Goal: Find specific page/section: Find specific page/section

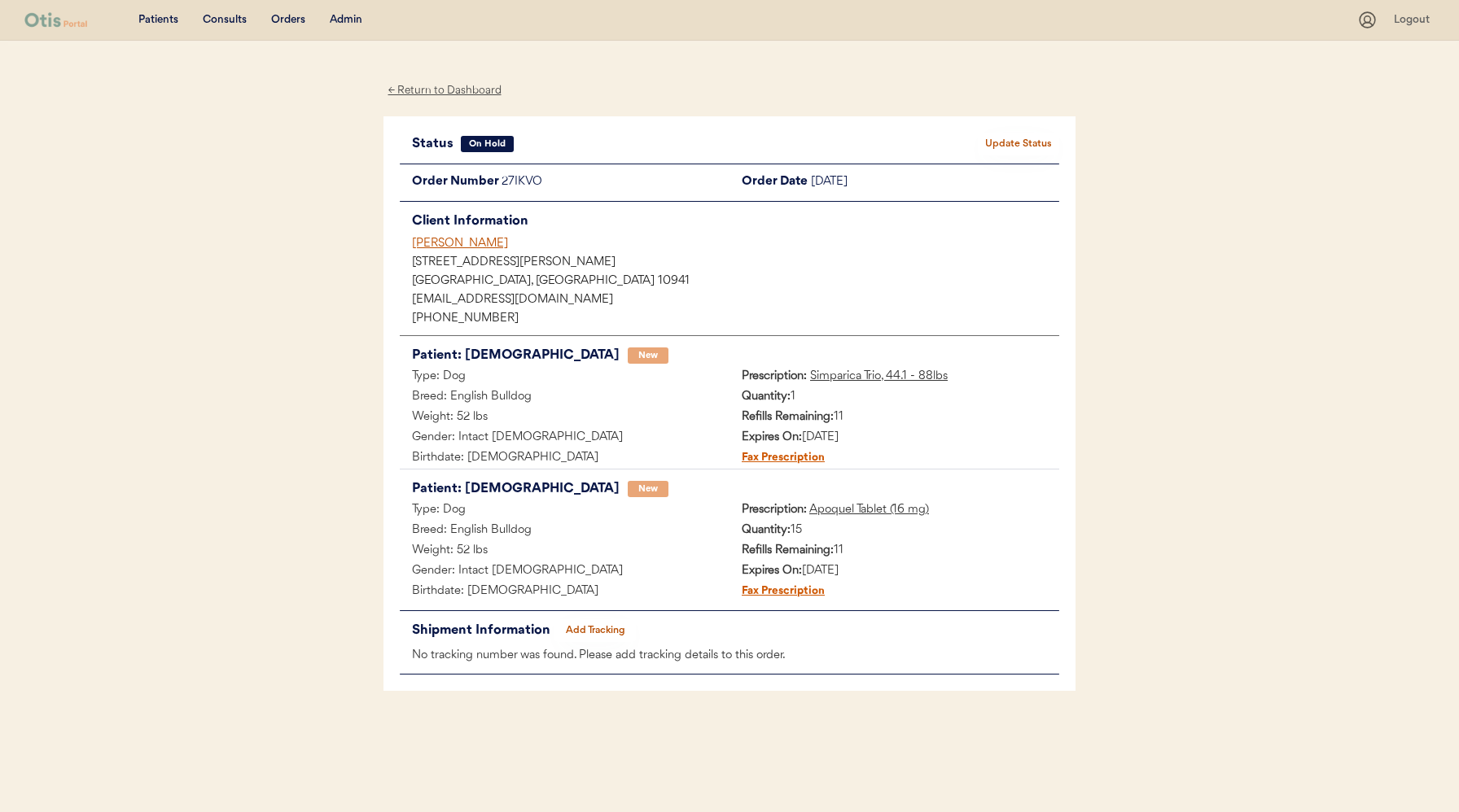
click at [342, 18] on div "Admin" at bounding box center [345, 20] width 32 height 17
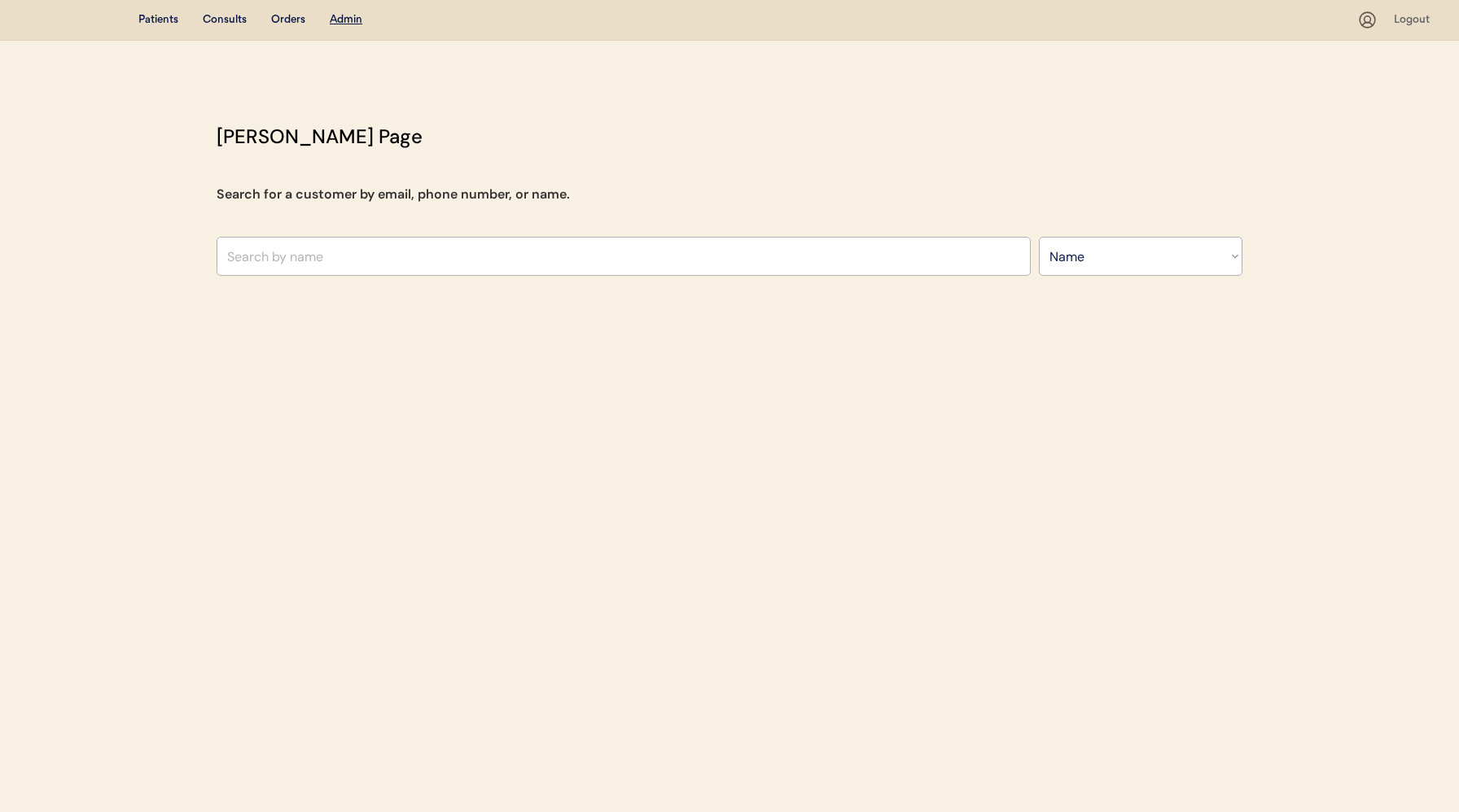
select select ""Name""
click at [453, 249] on input "text" at bounding box center [624, 256] width 814 height 39
paste input "elmoreogx5@gmail.com"
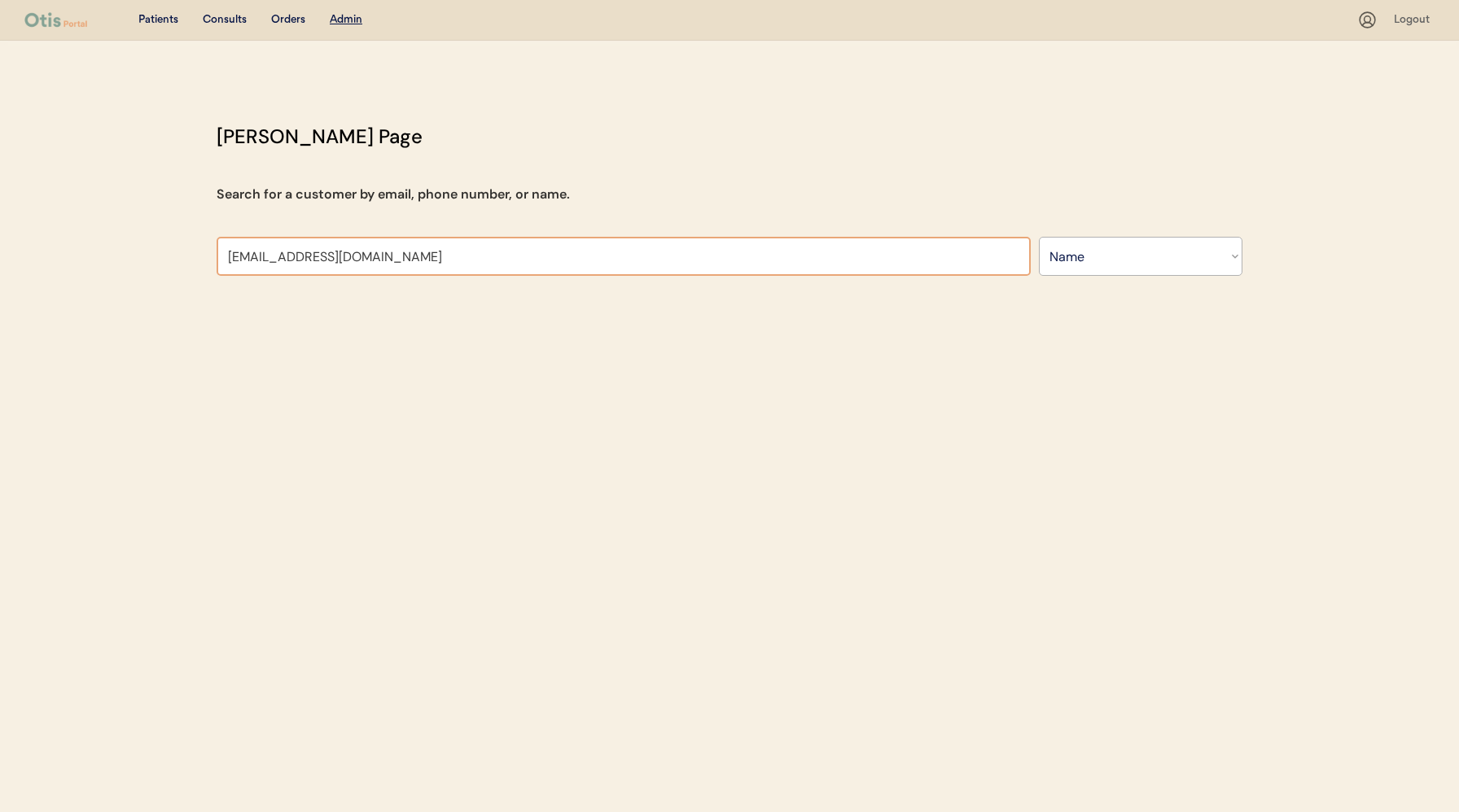
type input "elmoreogx5@gmail.com"
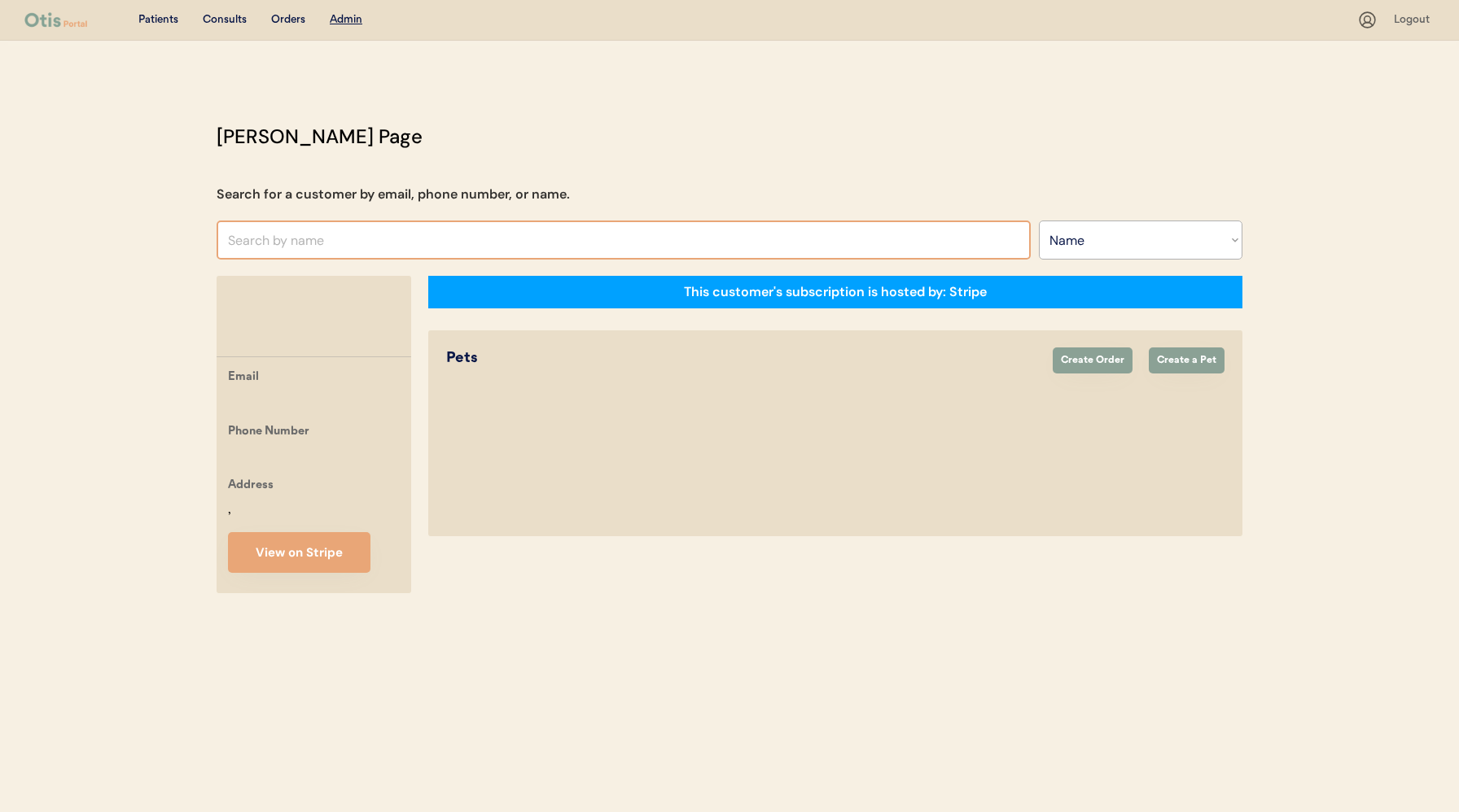
click at [306, 249] on input "text" at bounding box center [624, 240] width 814 height 39
paste input "elmoreogx5@gmail.com"
type input "elmoreogx5@gmail.com"
click at [352, 241] on input "text" at bounding box center [624, 240] width 814 height 39
paste input "elmoreogx5@gmail.com"
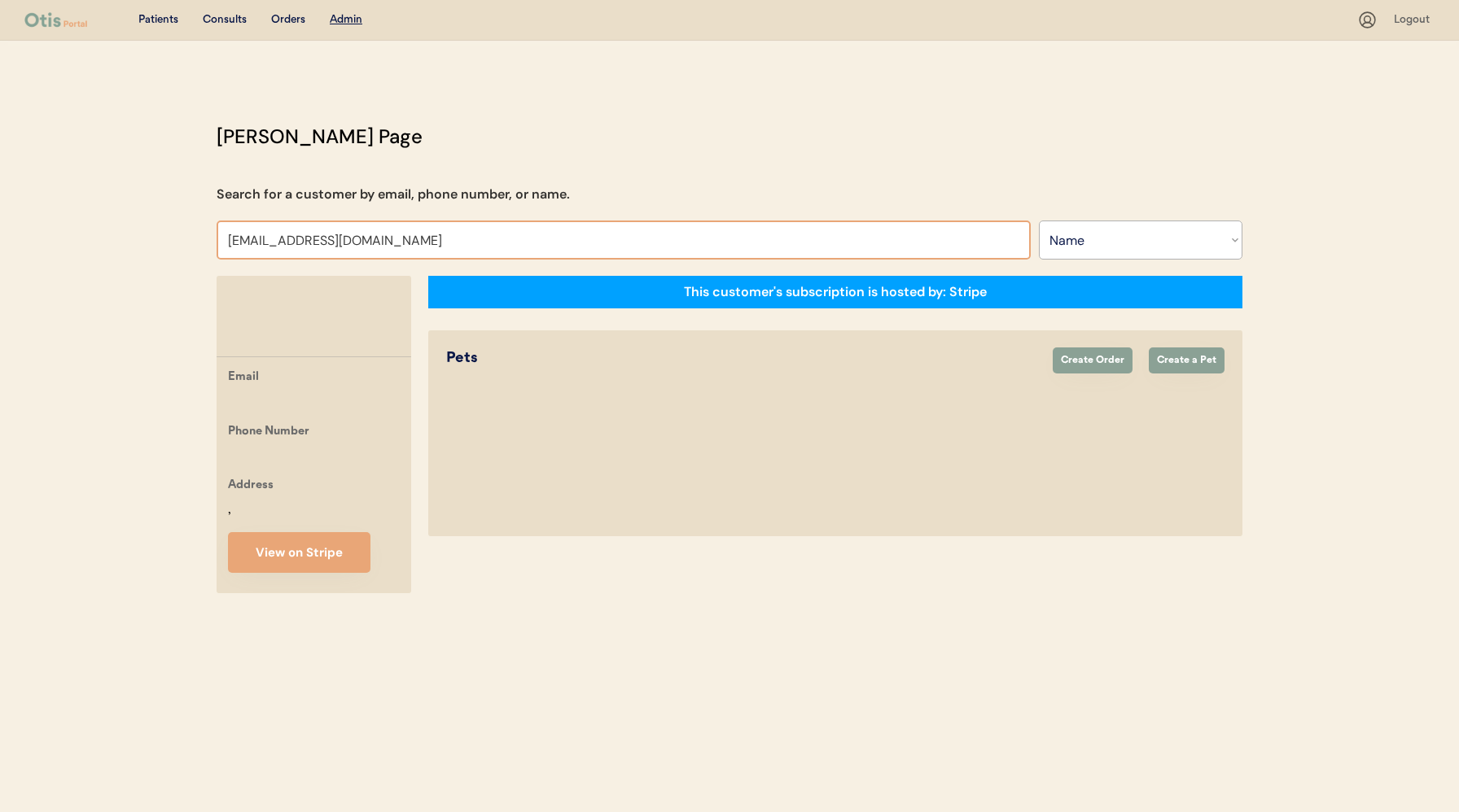
type input "elmoreogx5@gmail.com"
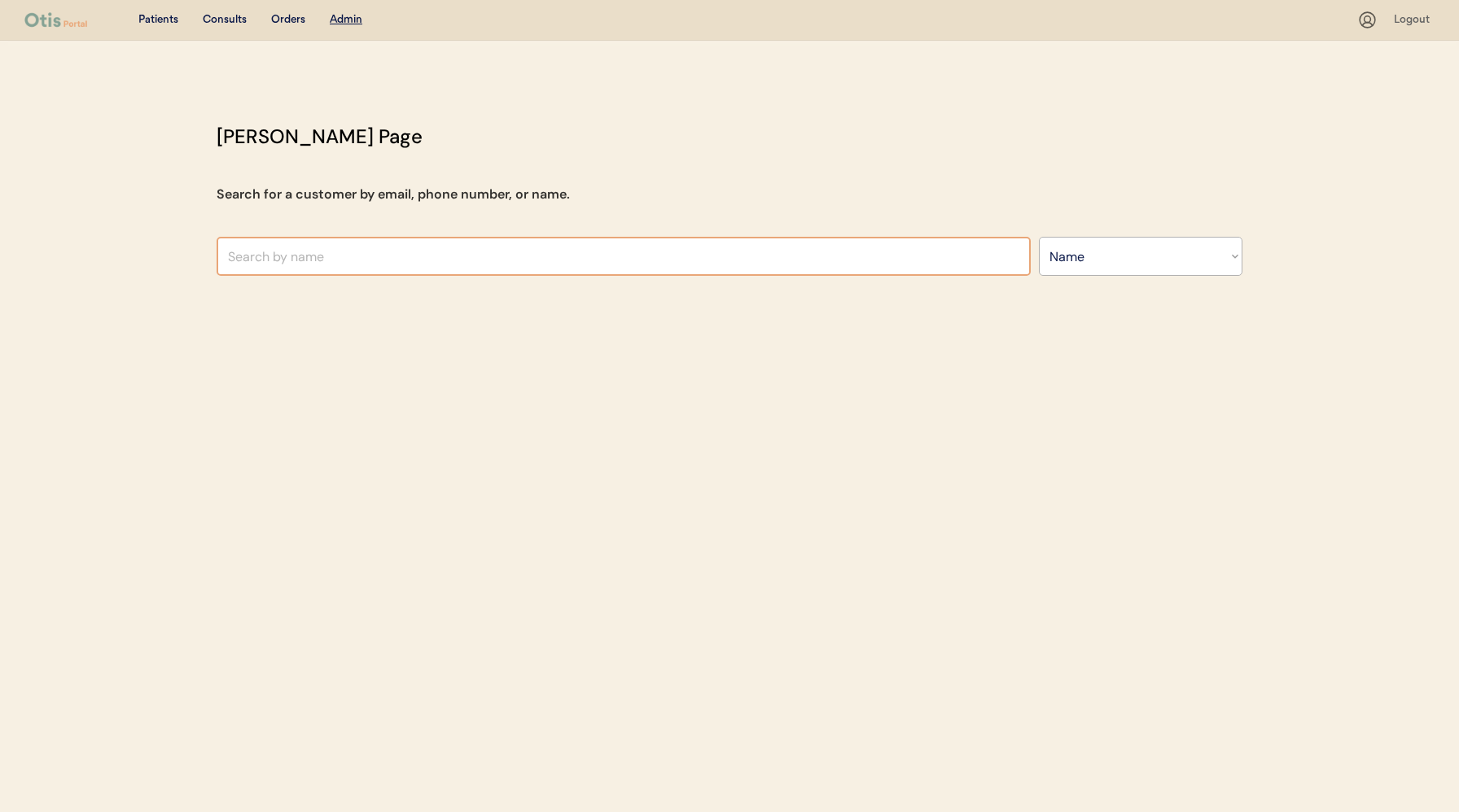
click at [364, 254] on input "text" at bounding box center [624, 256] width 814 height 39
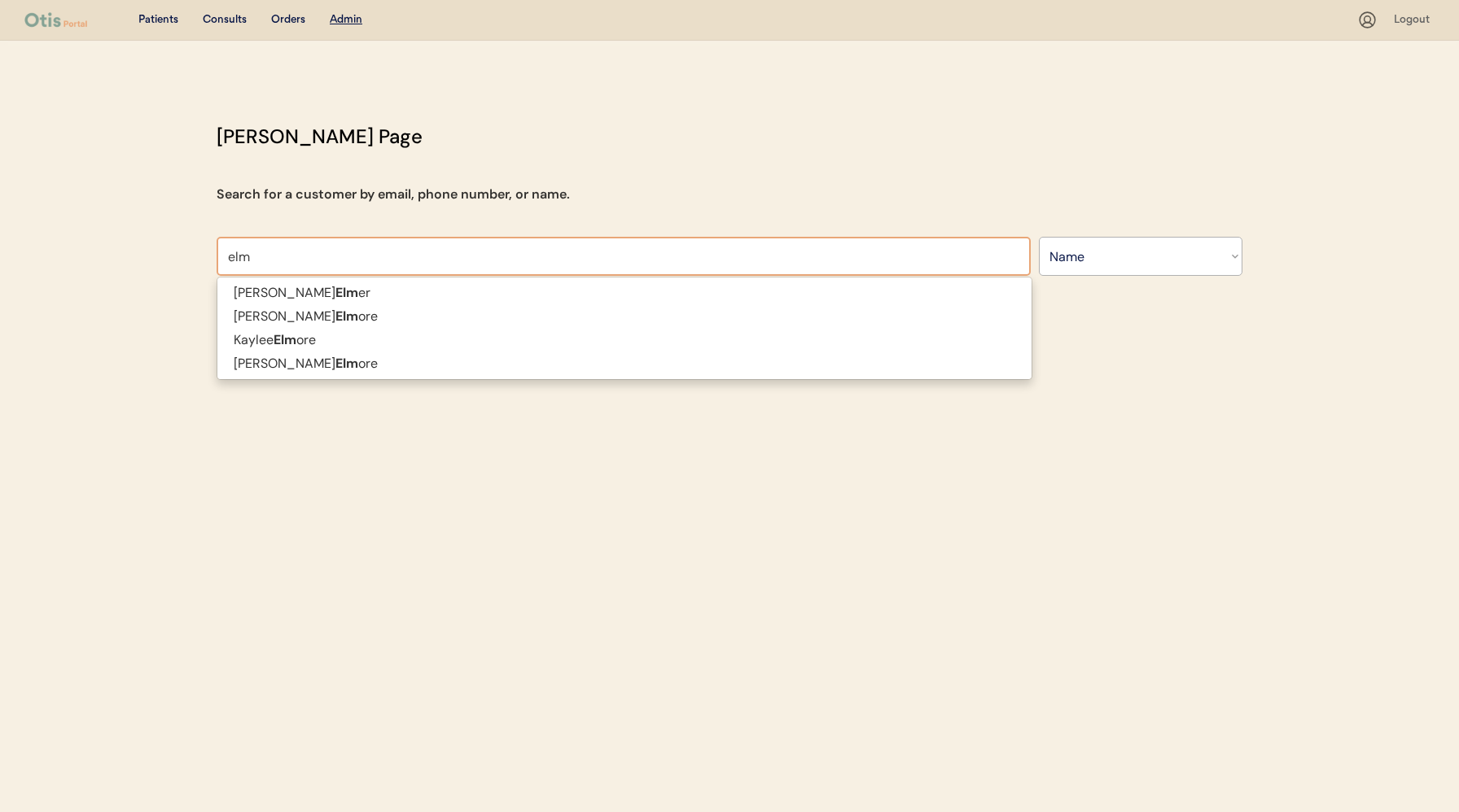
type input "elm"
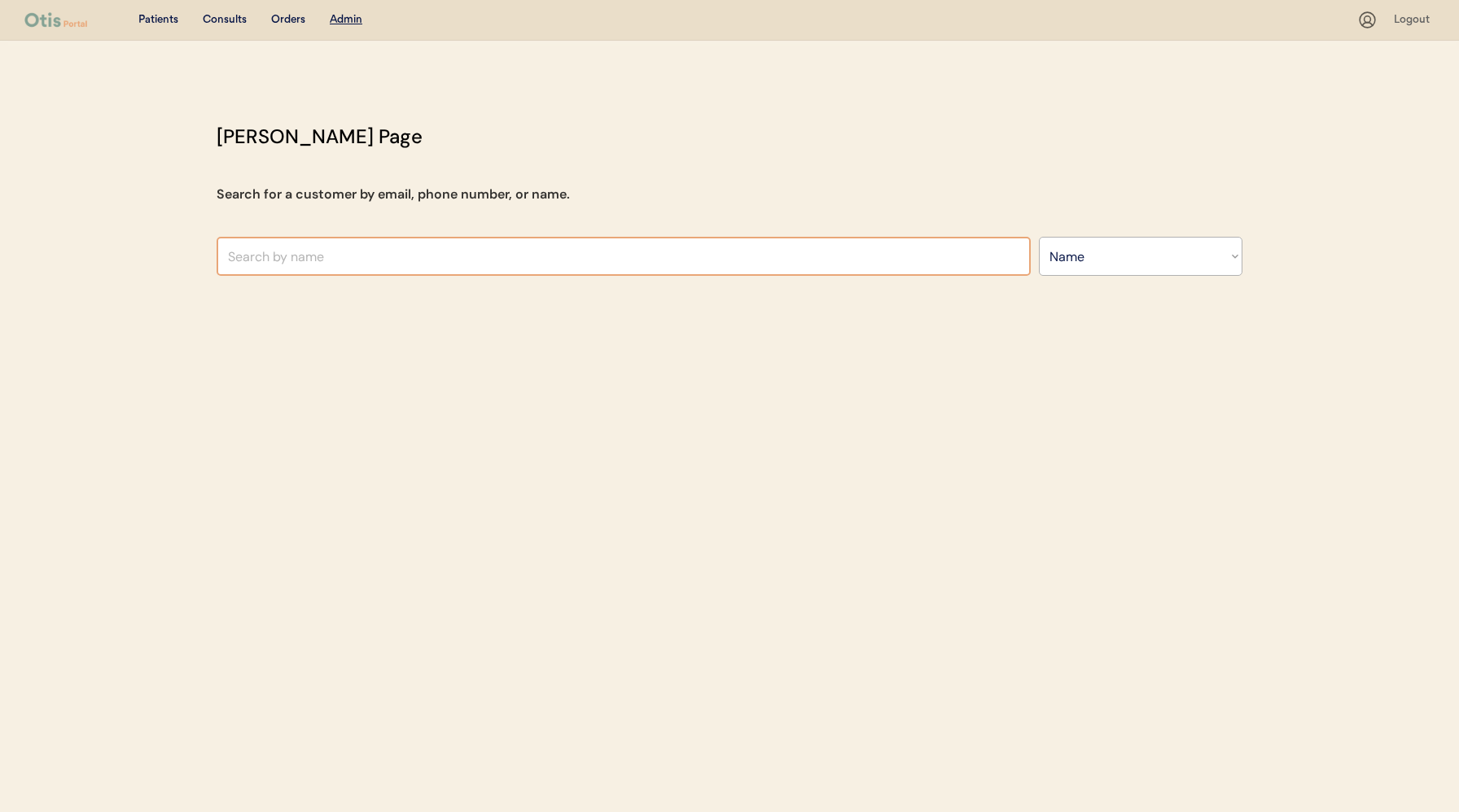
click at [364, 251] on input "text" at bounding box center [624, 256] width 814 height 39
type input "el"
type input "ellan Warren"
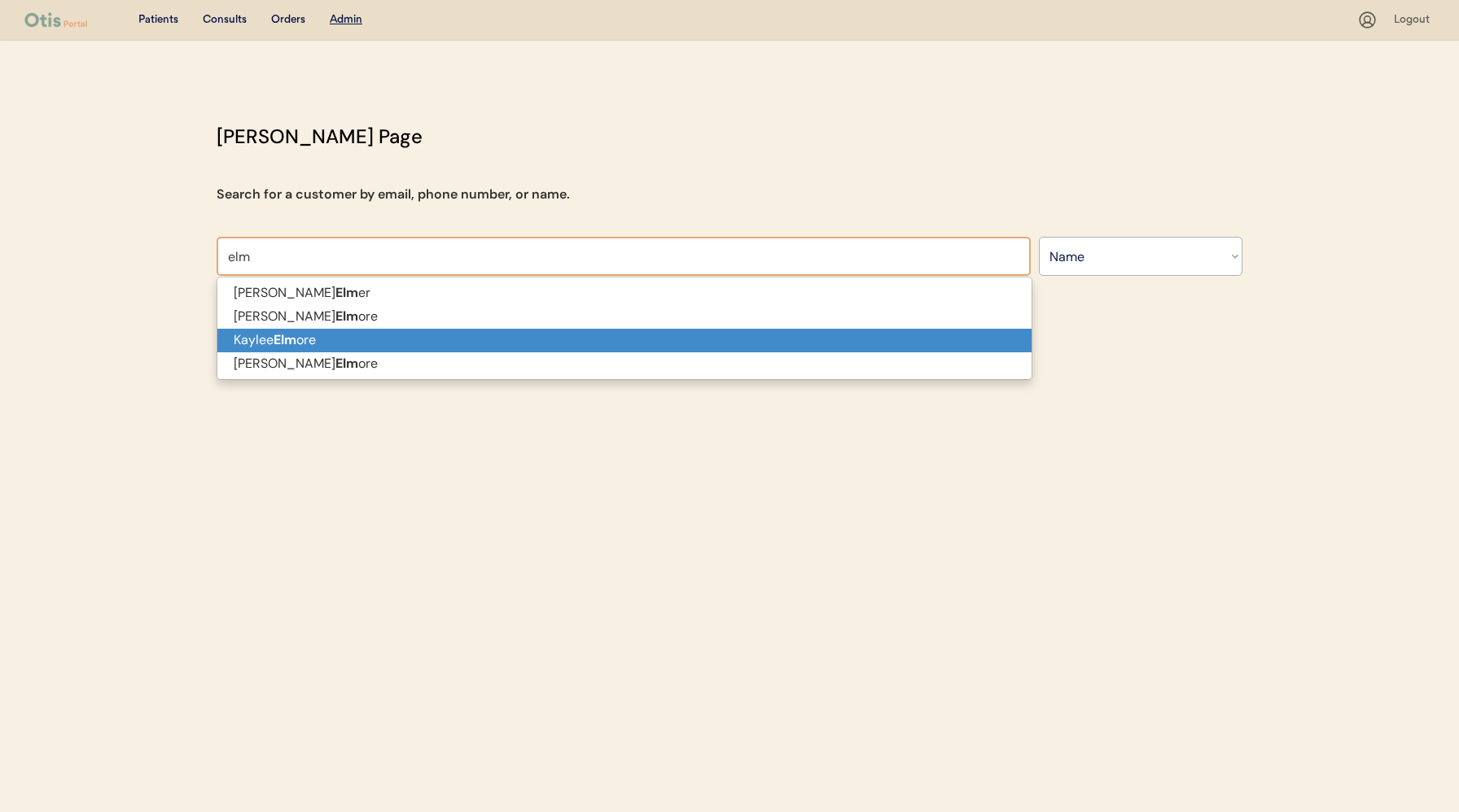
drag, startPoint x: 354, startPoint y: 351, endPoint x: 352, endPoint y: 340, distance: 11.2
click at [352, 340] on span "Michelle Elm er Tashia Elm ore Kaylee Elm ore Jasmine Elm ore" at bounding box center [624, 327] width 814 height 93
click at [352, 340] on p "Kaylee Elm ore" at bounding box center [624, 341] width 814 height 24
type input "Kaylee Elmore"
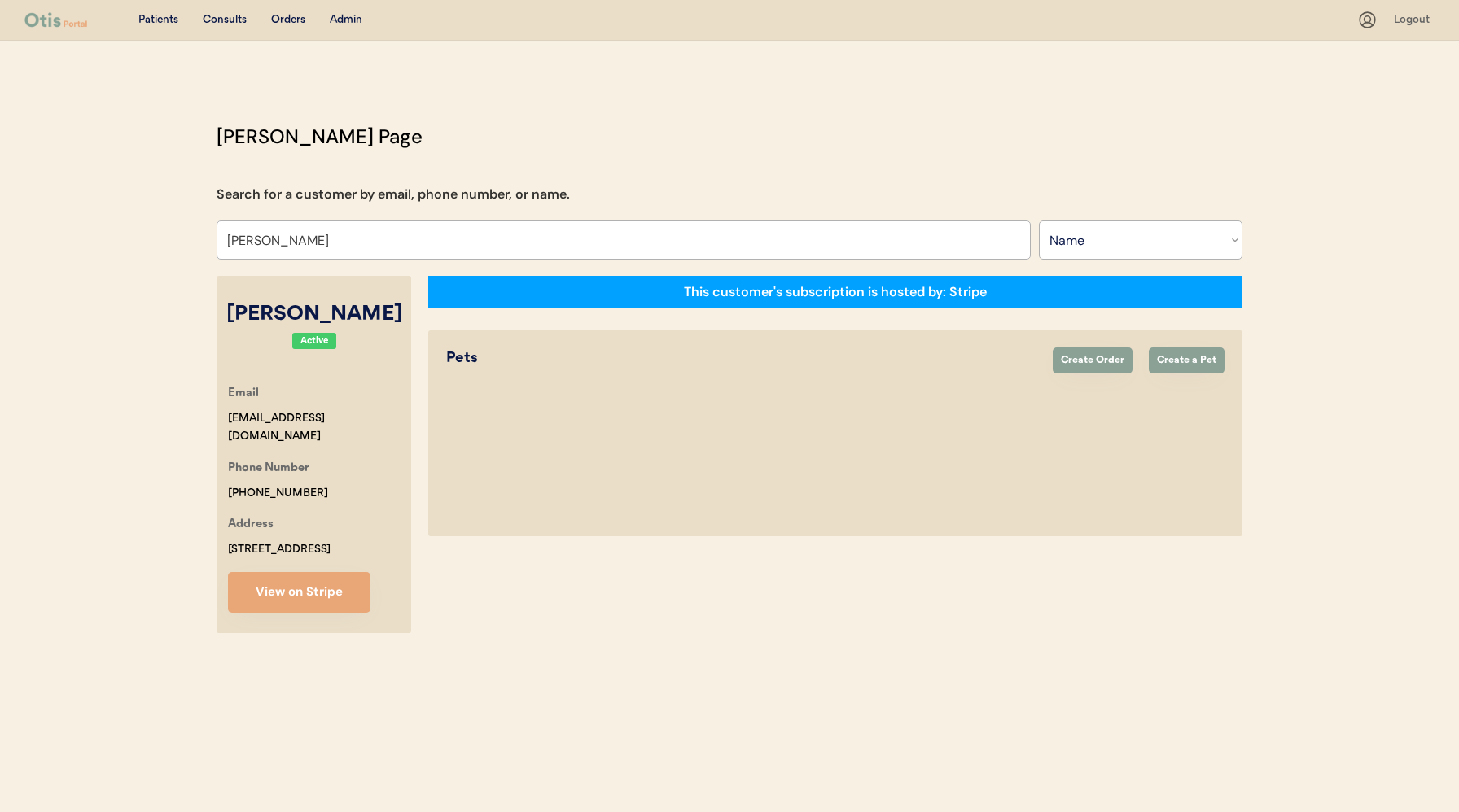
select select "true"
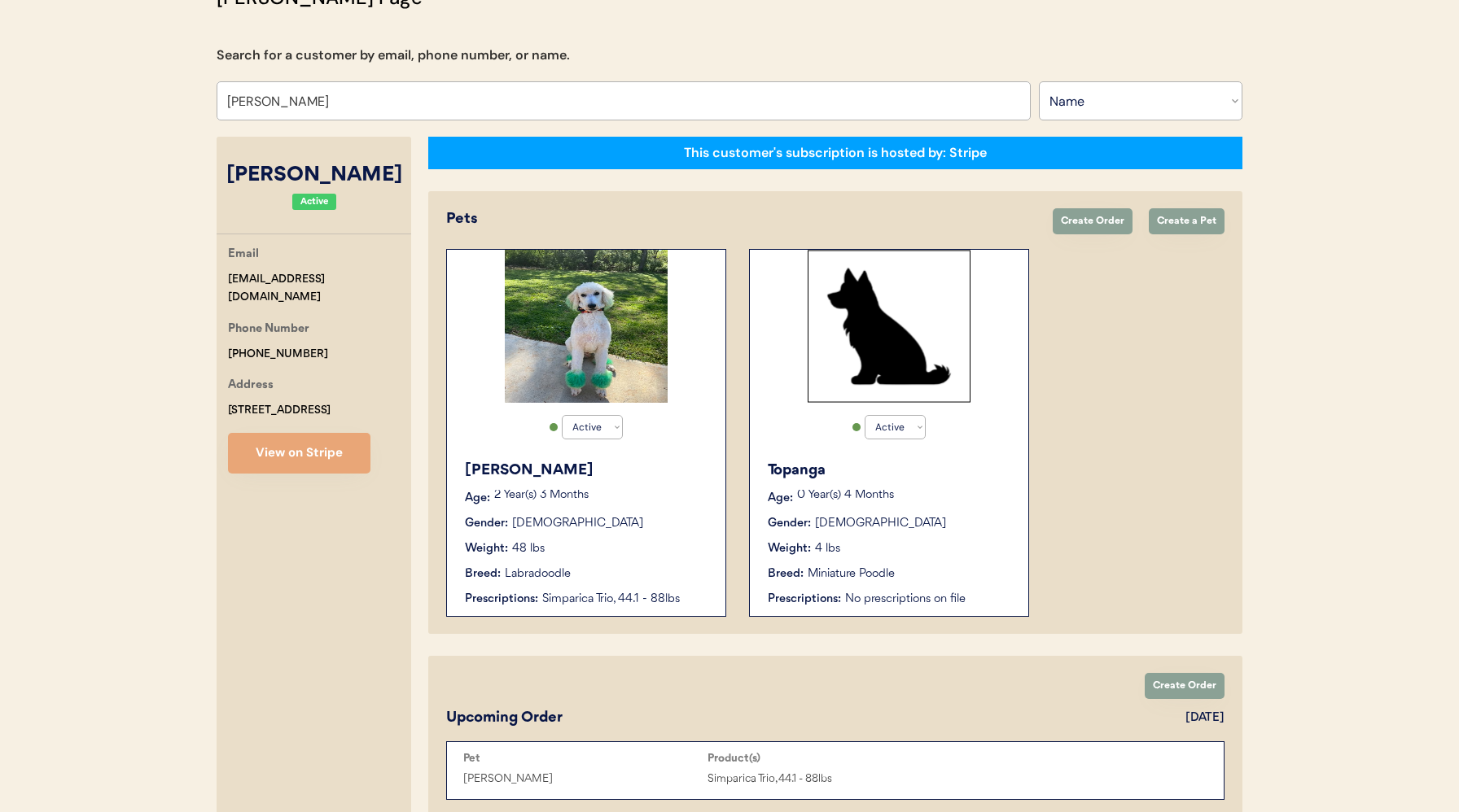
scroll to position [140, 0]
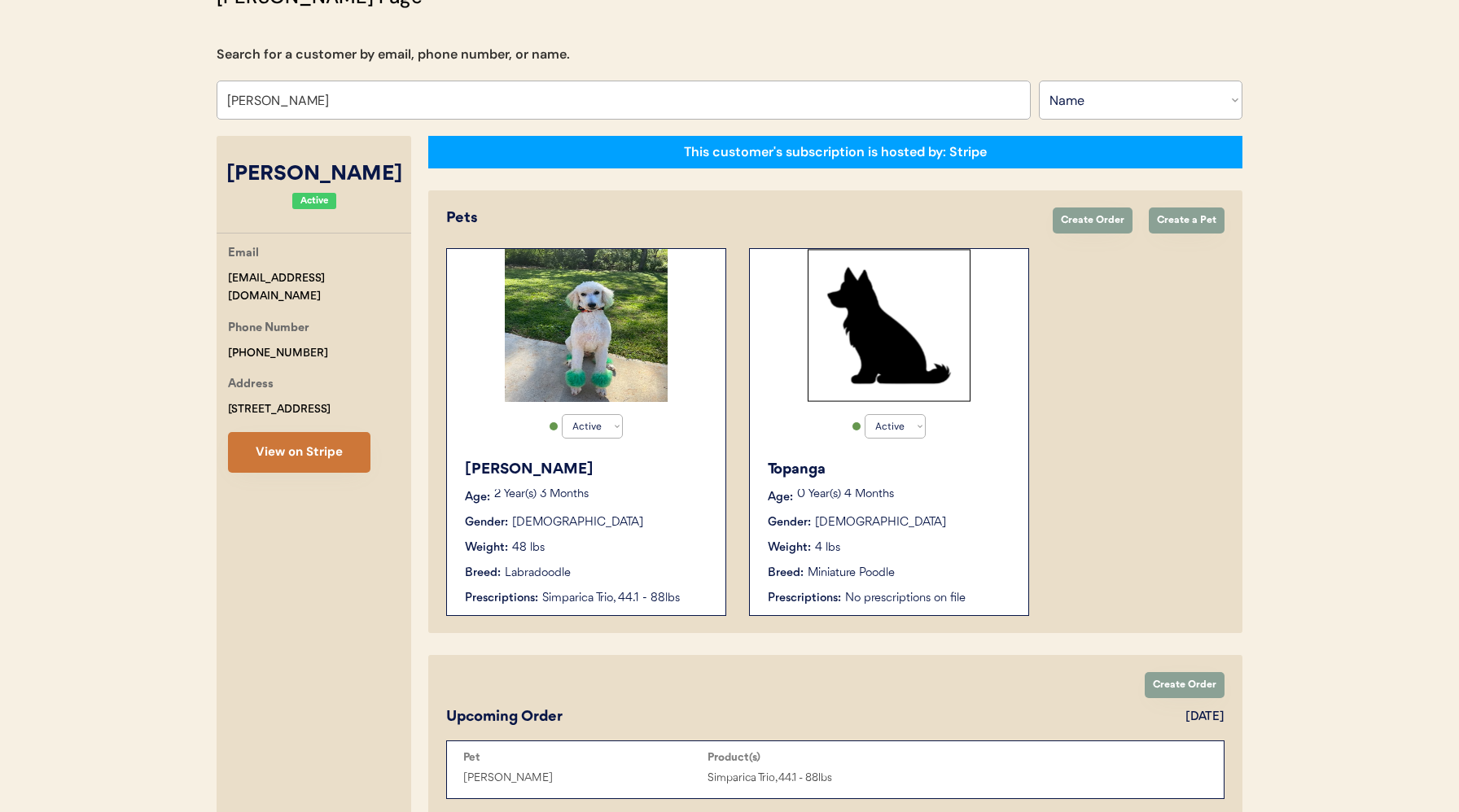
type input "Kaylee Elmore"
click at [309, 450] on button "View on Stripe" at bounding box center [299, 452] width 142 height 41
drag, startPoint x: 227, startPoint y: 275, endPoint x: 361, endPoint y: 277, distance: 134.0
click at [361, 277] on div "Email elmoreogx5@gmail.com Phone Number +12519783085 Address 129 oakwood avenue…" at bounding box center [314, 358] width 194 height 228
copy div "elmoreogx5@gmail.com"
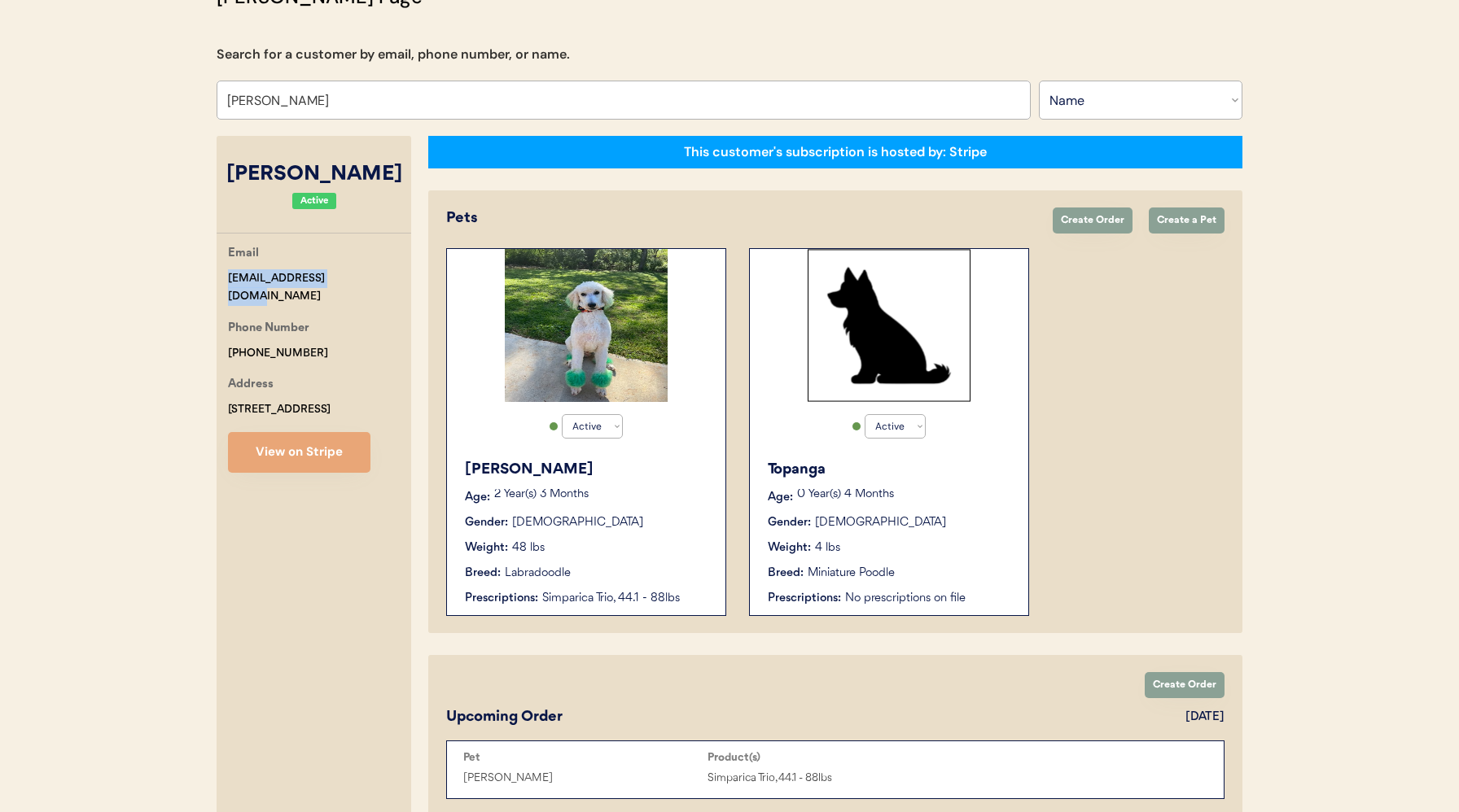
scroll to position [0, 0]
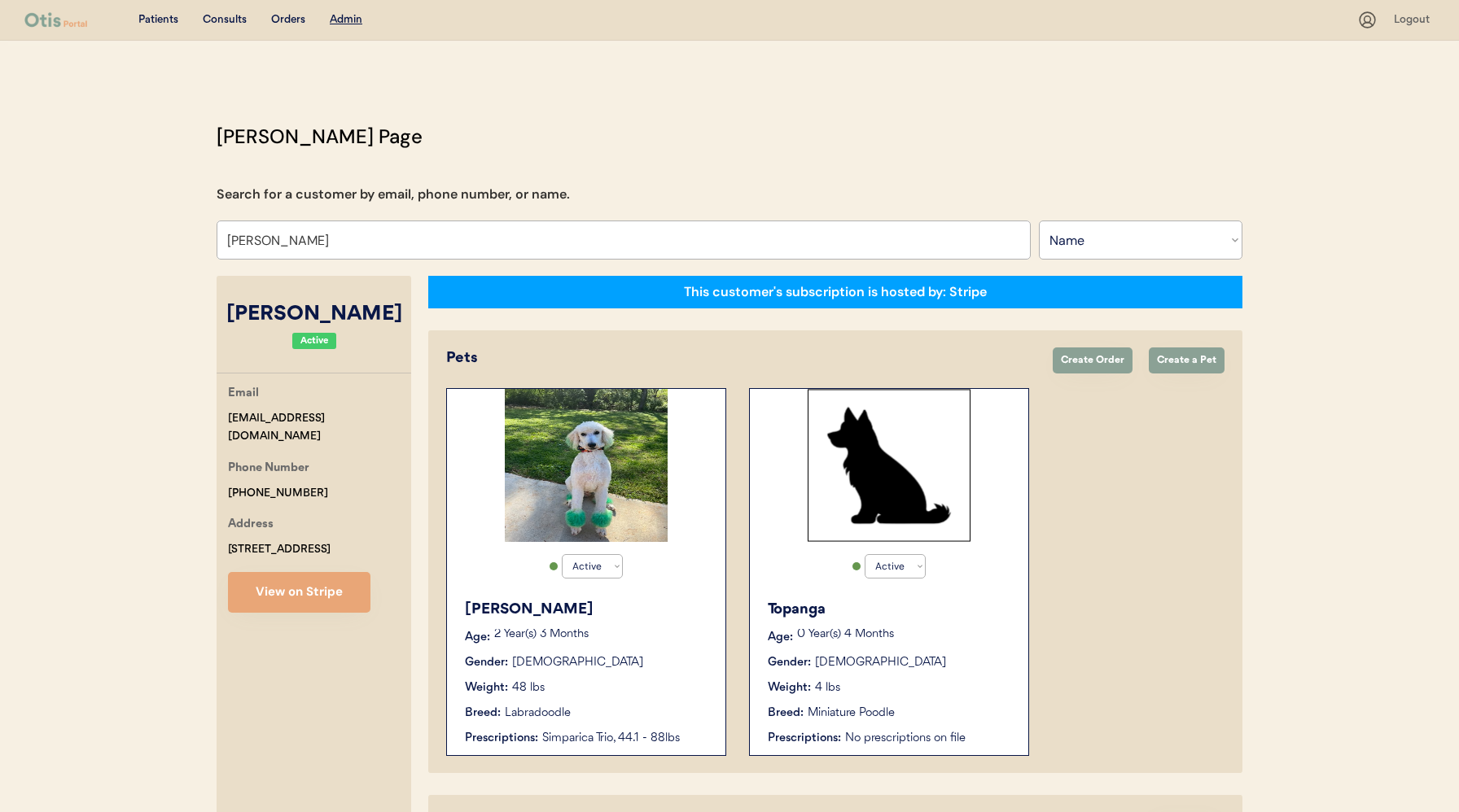
click at [286, 19] on div "Orders" at bounding box center [288, 20] width 34 height 17
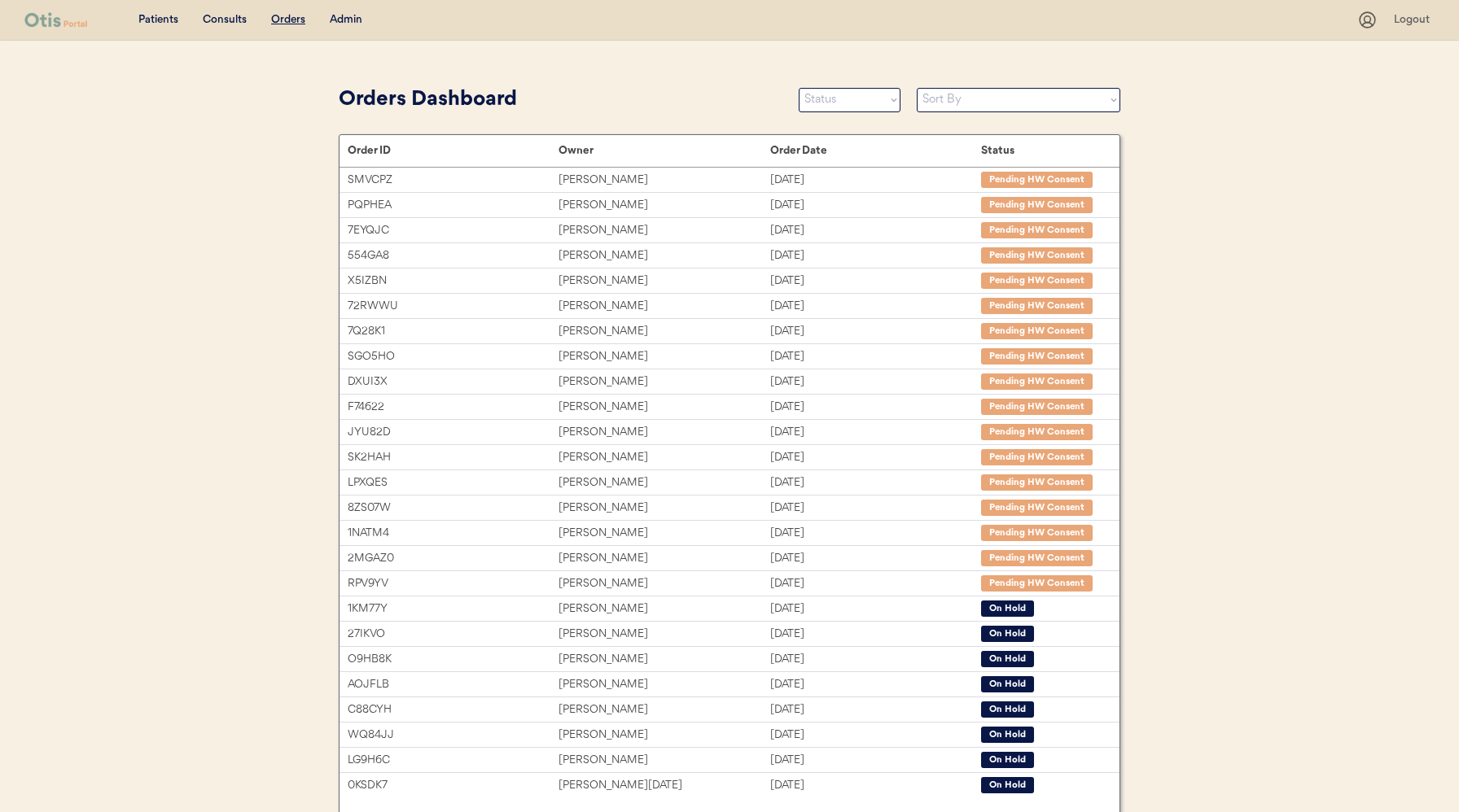
click at [337, 18] on div "Admin" at bounding box center [345, 20] width 32 height 17
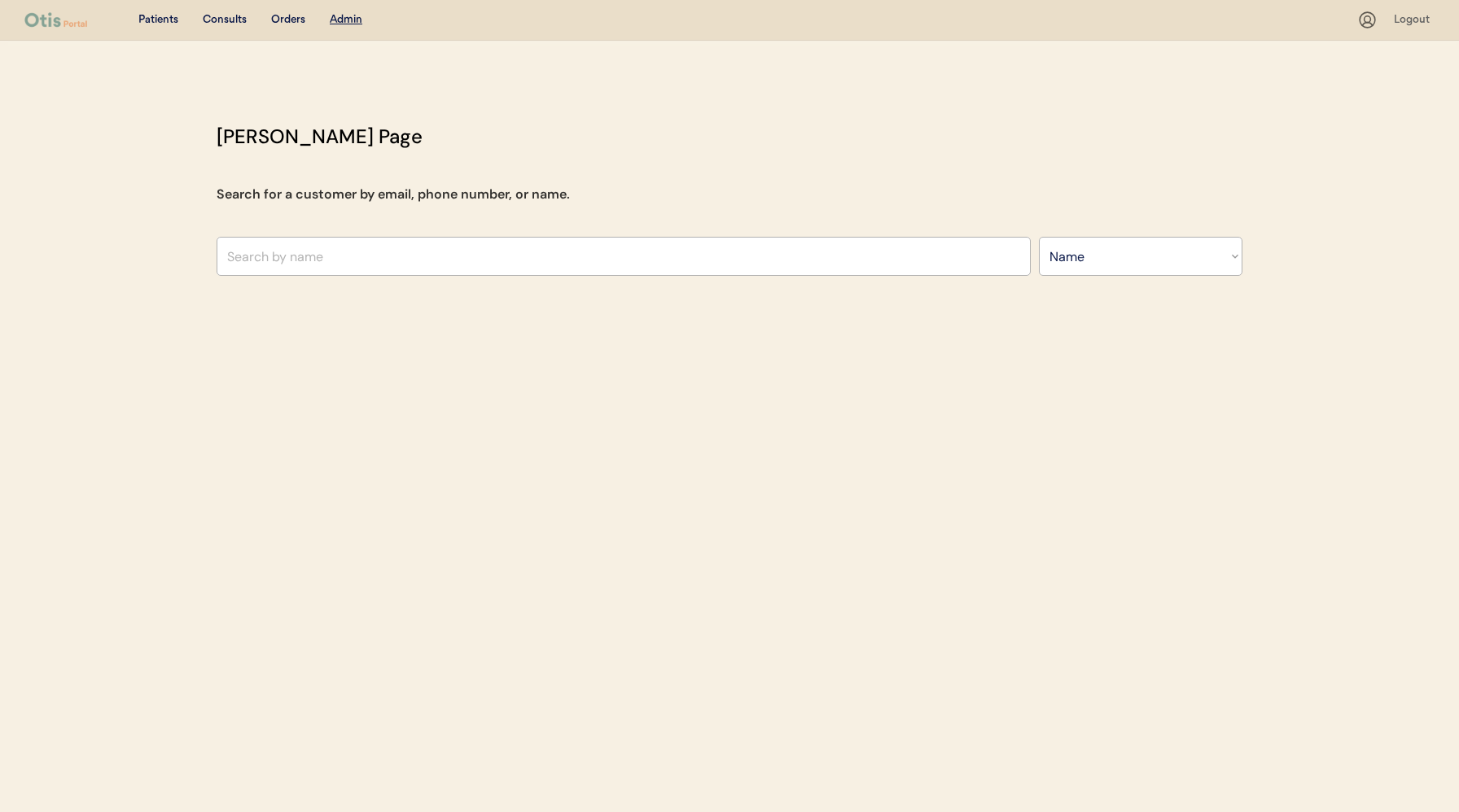
select select ""Name""
click at [359, 256] on input "text" at bounding box center [624, 256] width 814 height 39
paste input "[EMAIL_ADDRESS][DOMAIN_NAME]"
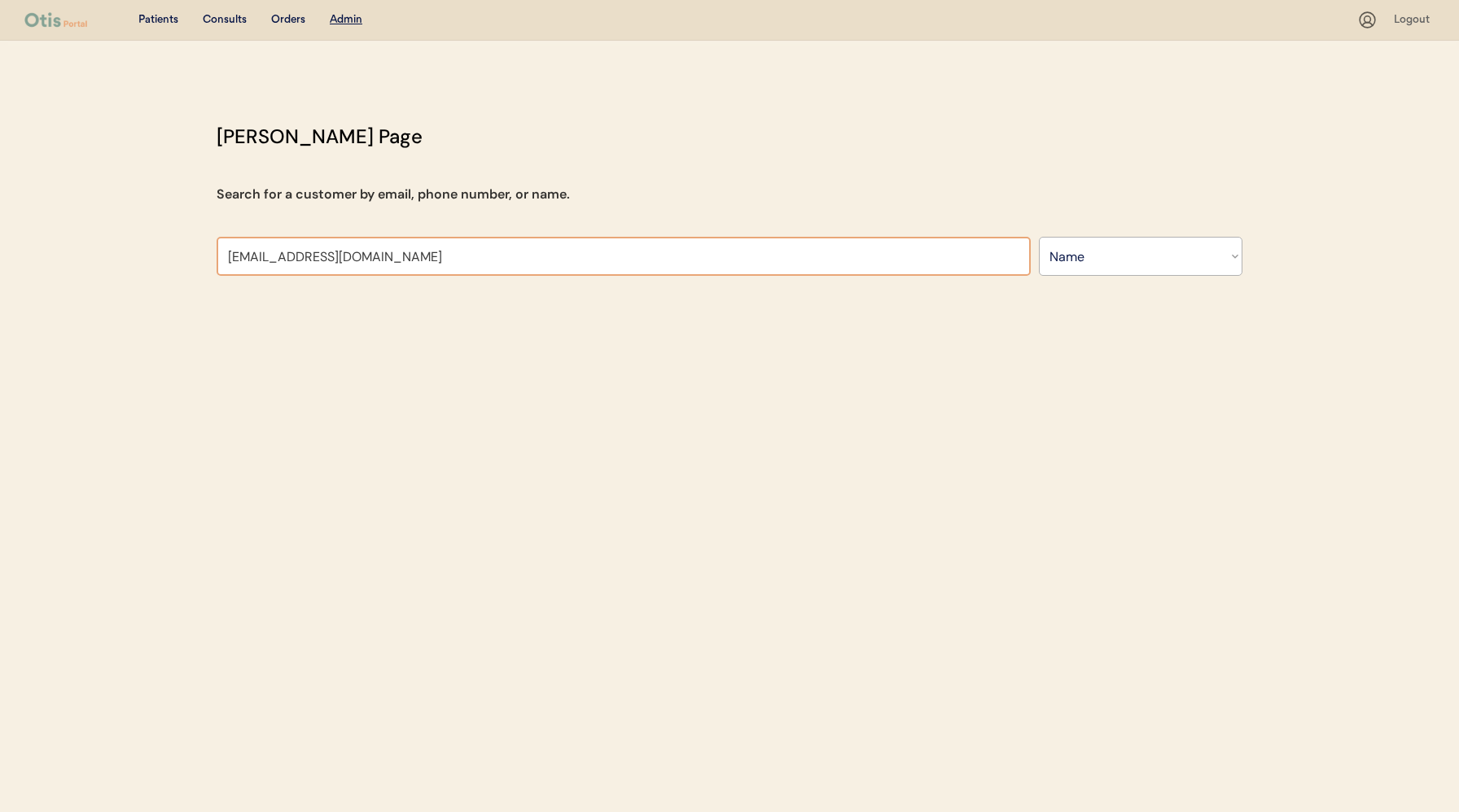
type input "[EMAIL_ADDRESS][DOMAIN_NAME]"
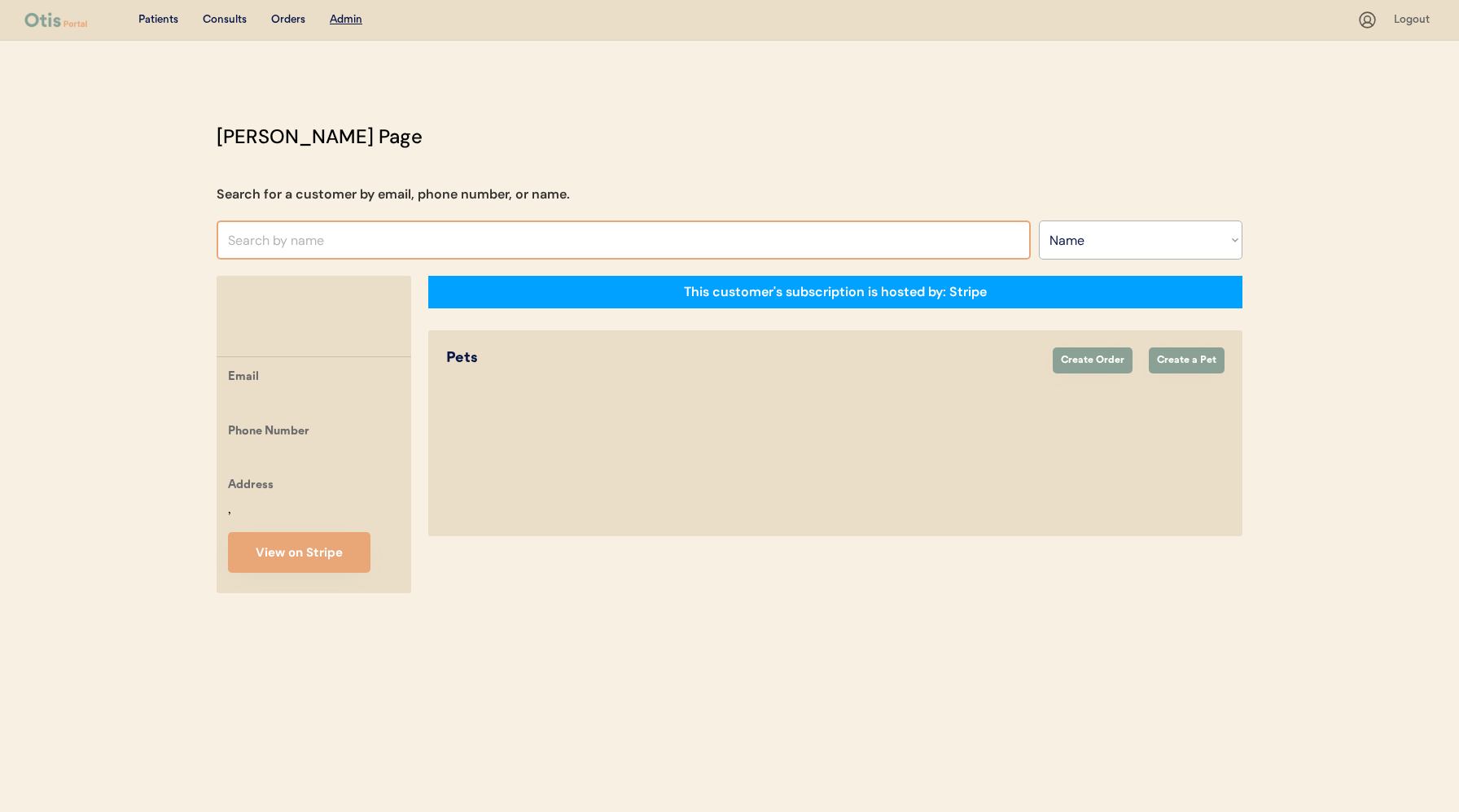
click at [362, 239] on input "text" at bounding box center [624, 240] width 814 height 39
paste input "[EMAIL_ADDRESS][DOMAIN_NAME]"
type input "[EMAIL_ADDRESS][DOMAIN_NAME]"
drag, startPoint x: 424, startPoint y: 243, endPoint x: 192, endPoint y: 240, distance: 232.0
click at [192, 240] on div "Patients Consults Orders Admin Logout [PERSON_NAME] Admin Page Search for a cus…" at bounding box center [729, 406] width 1459 height 812
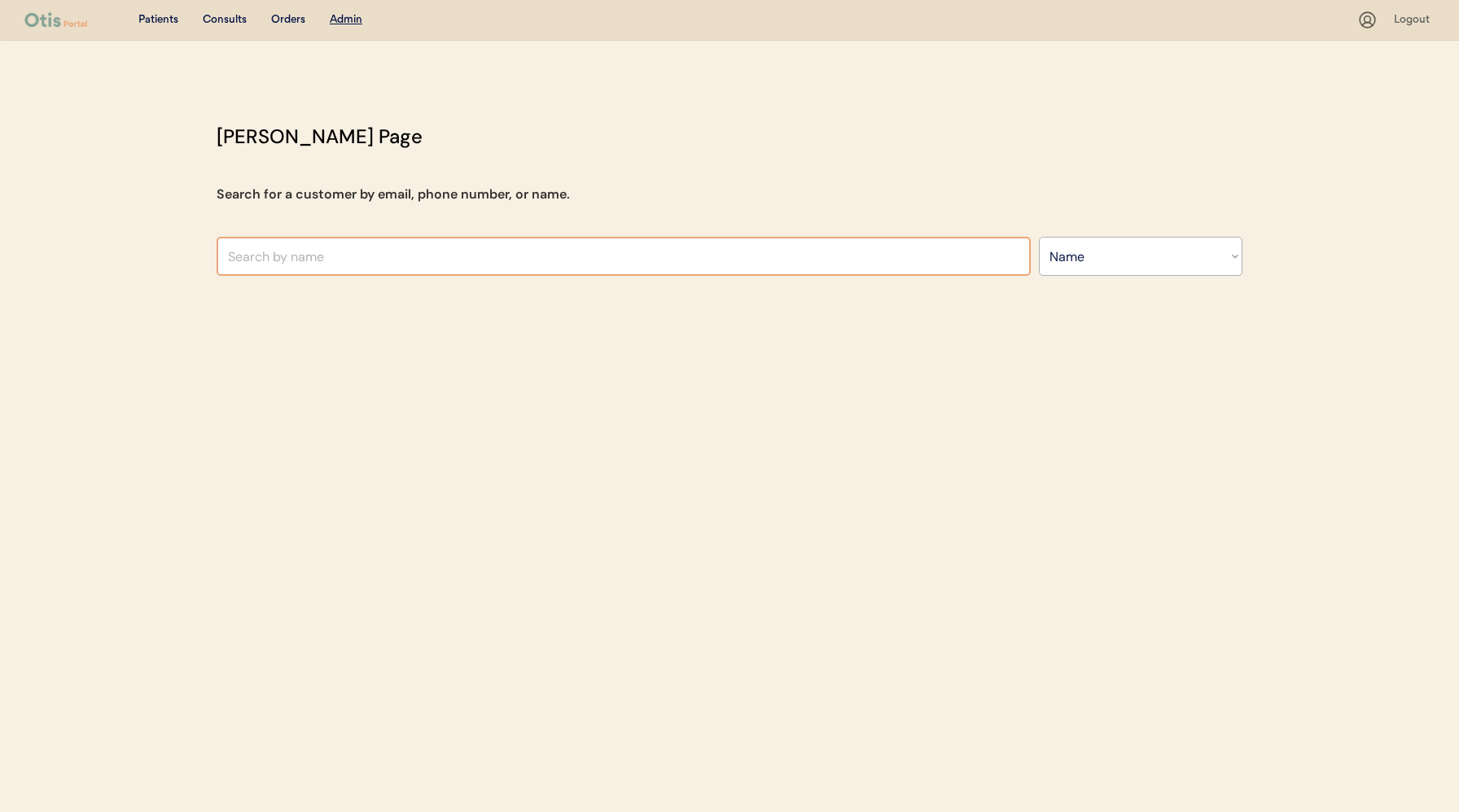
click at [324, 258] on input "text" at bounding box center [624, 256] width 814 height 39
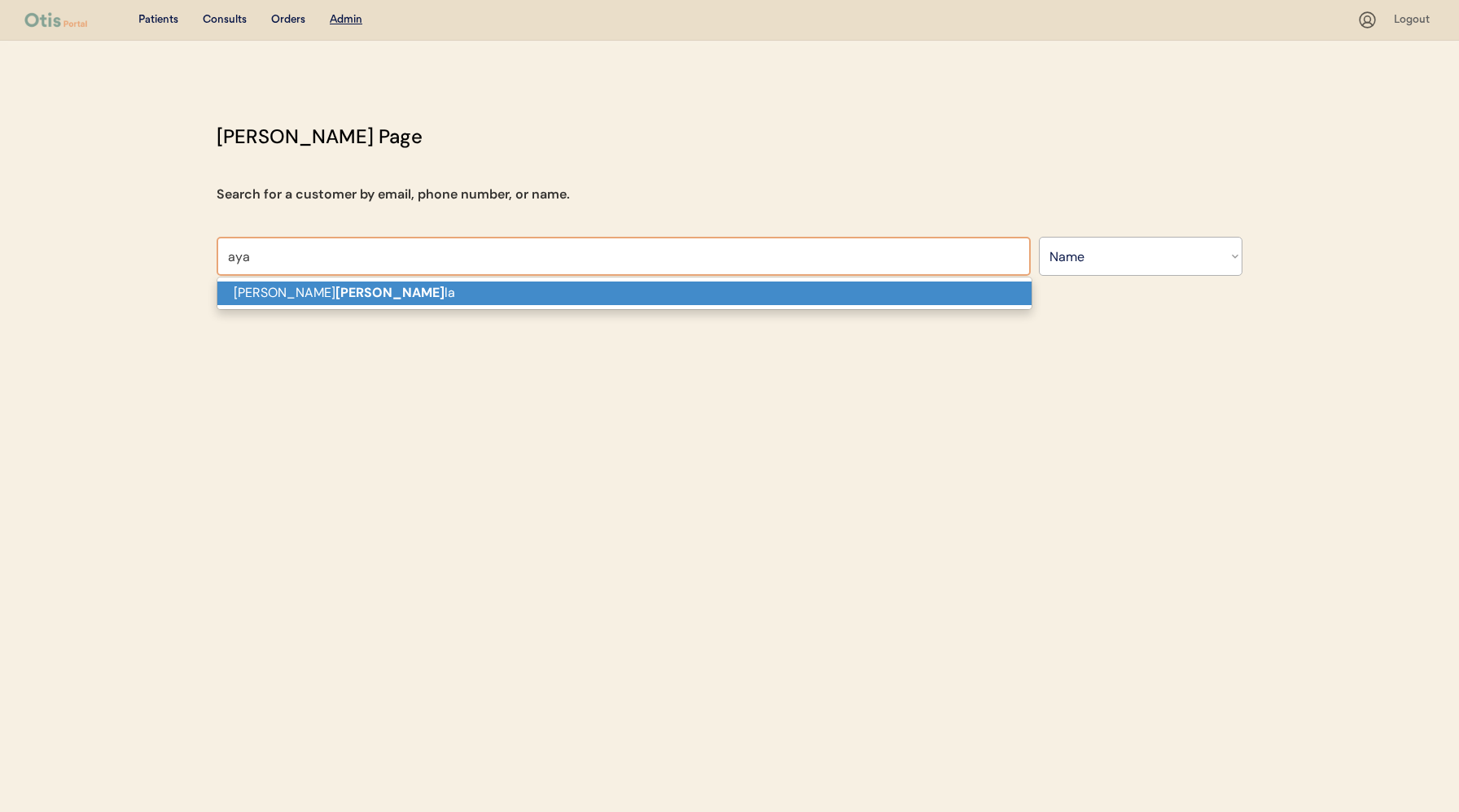
click at [309, 303] on p "[PERSON_NAME] la" at bounding box center [624, 293] width 814 height 24
type input "[PERSON_NAME]"
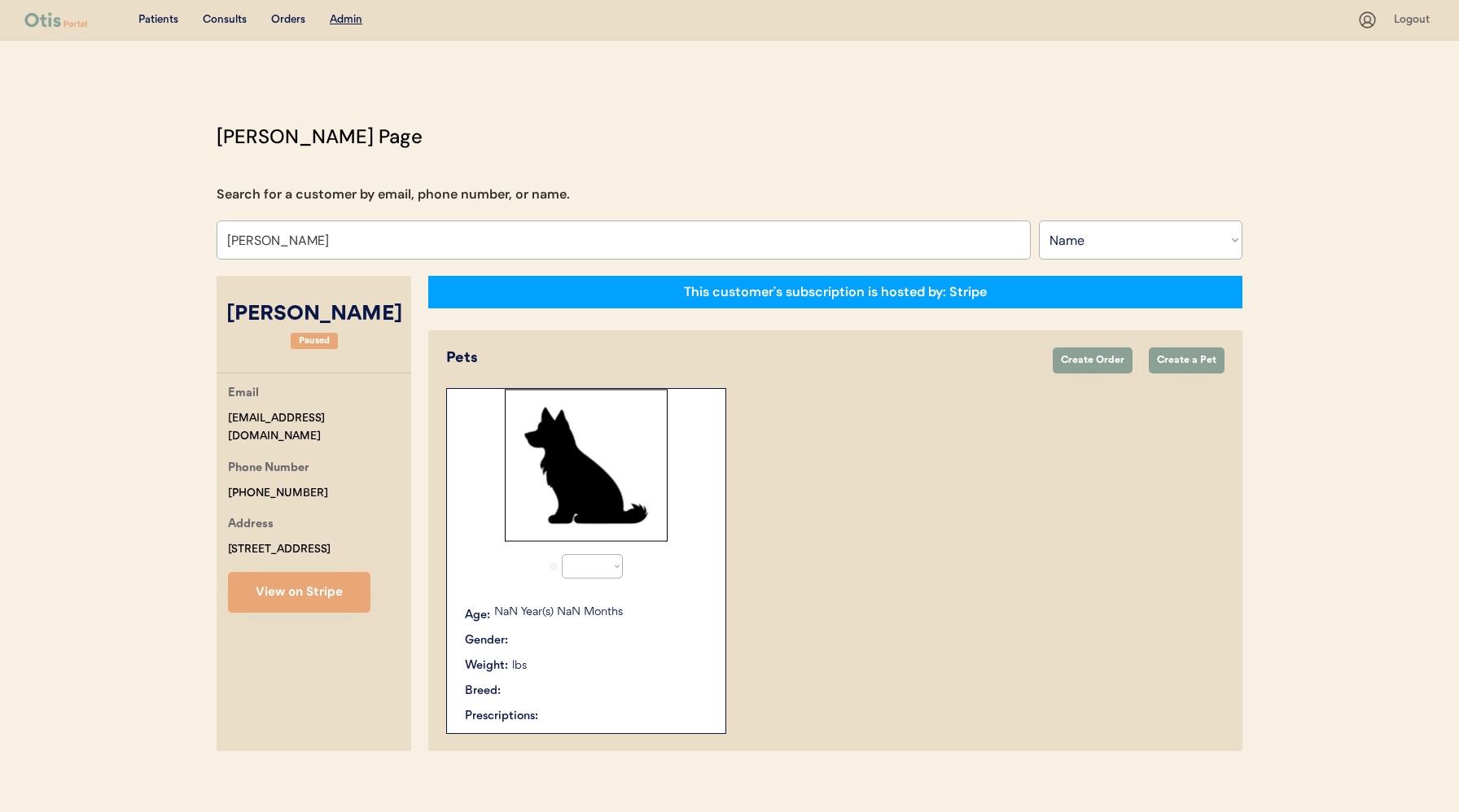
select select "true"
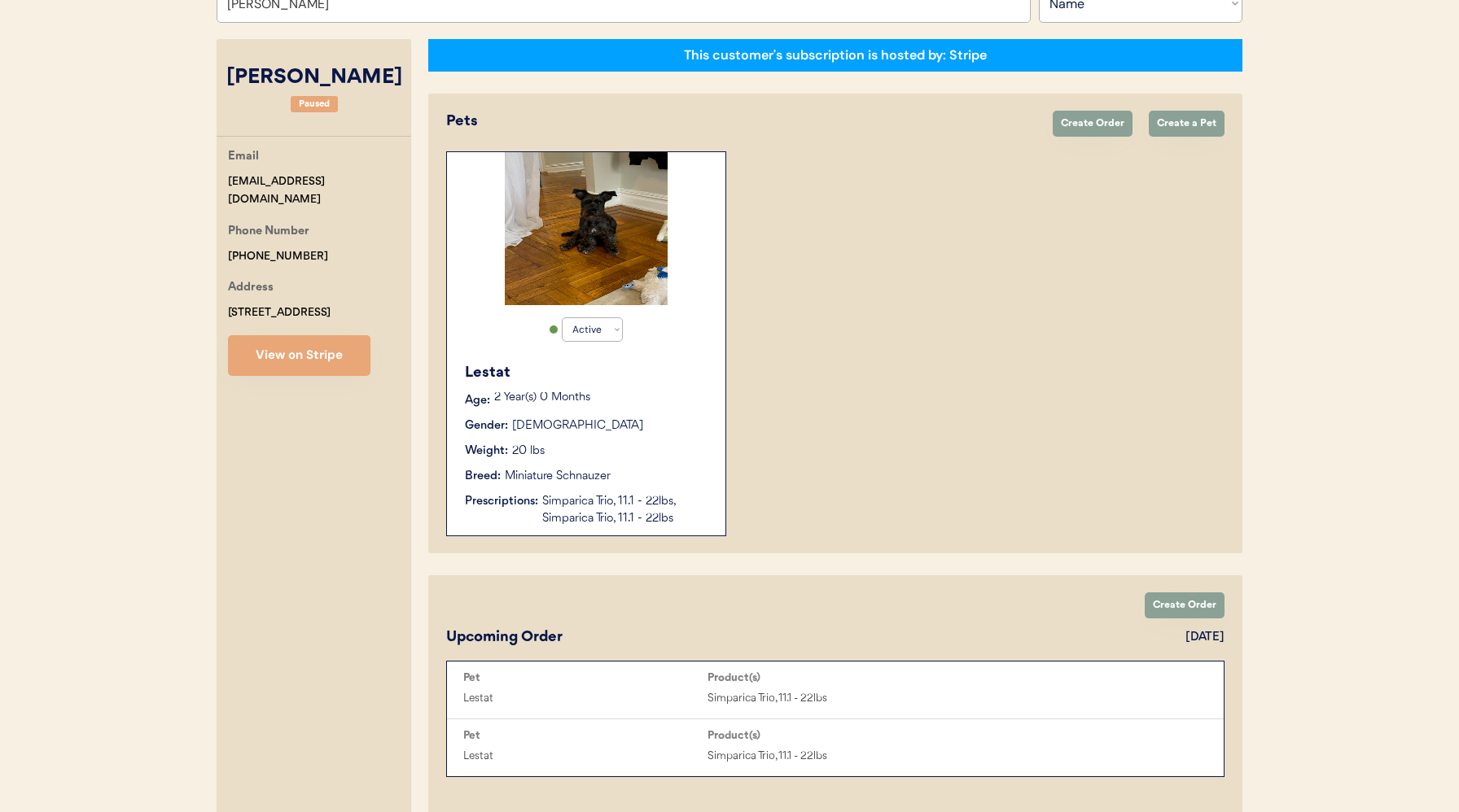
scroll to position [195, 0]
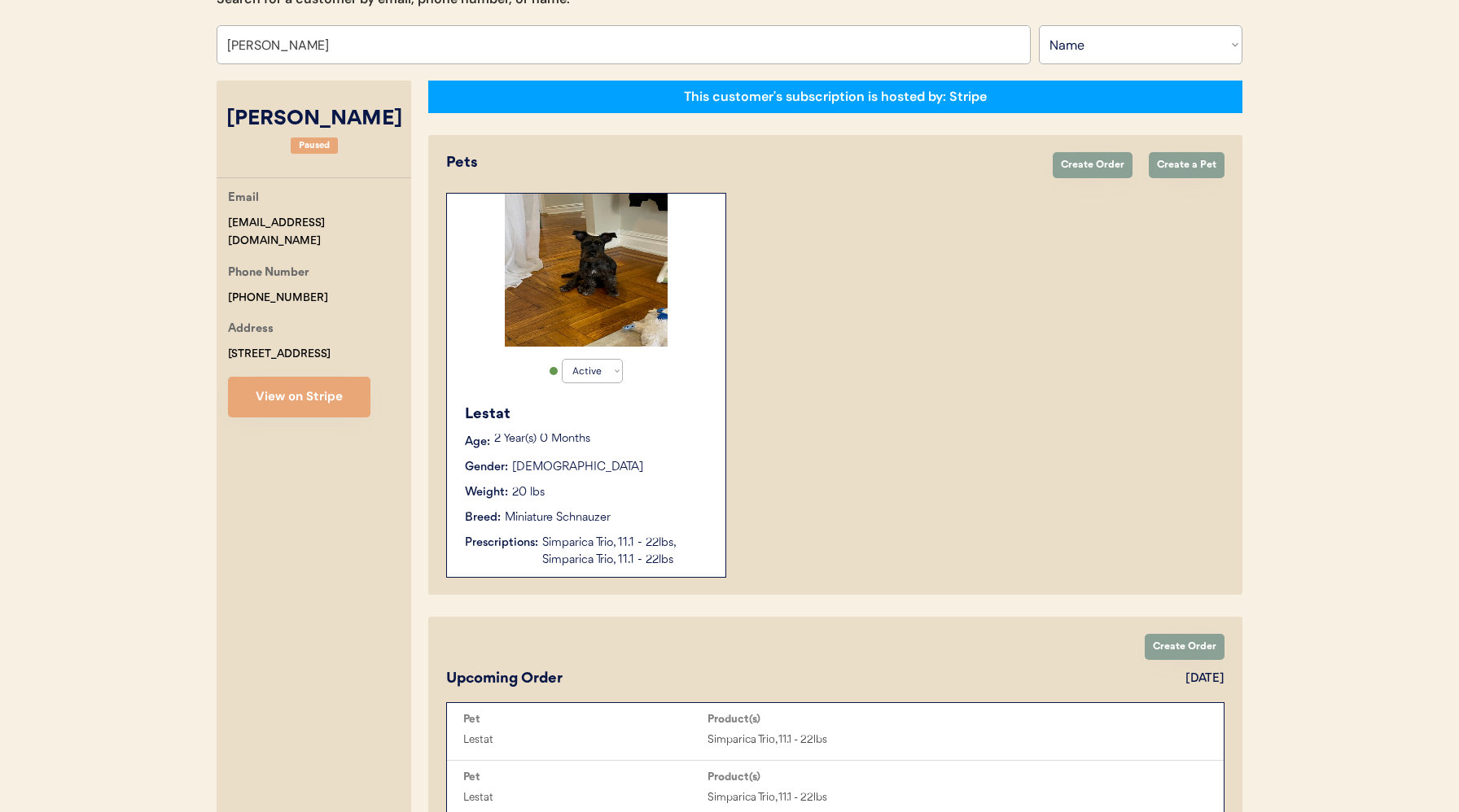
type input "[PERSON_NAME]"
